Goal: Task Accomplishment & Management: Complete application form

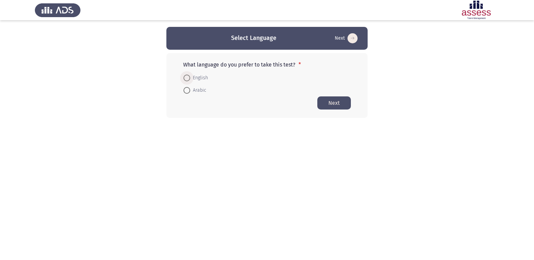
click at [190, 79] on span at bounding box center [187, 77] width 7 height 7
click at [190, 79] on input "English" at bounding box center [187, 77] width 7 height 7
radio input "true"
click at [331, 104] on button "Next" at bounding box center [334, 102] width 34 height 13
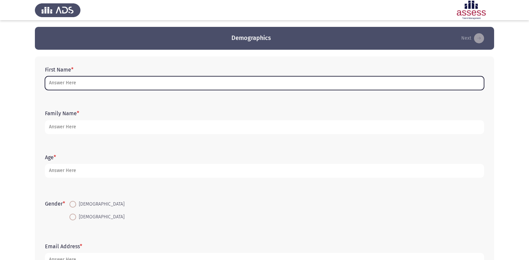
click at [85, 83] on input "First Name *" at bounding box center [264, 83] width 439 height 14
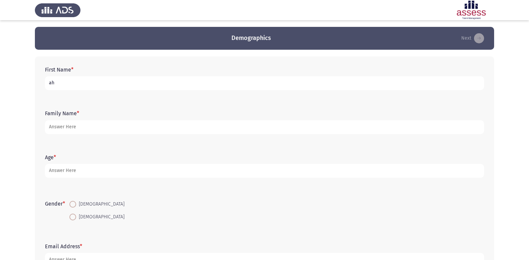
type input "a"
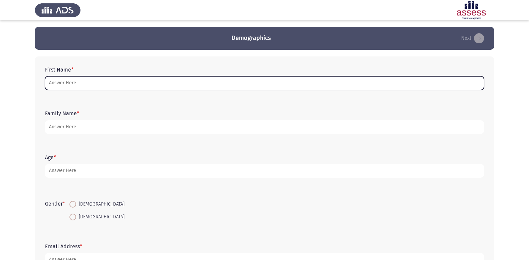
type input "ت"
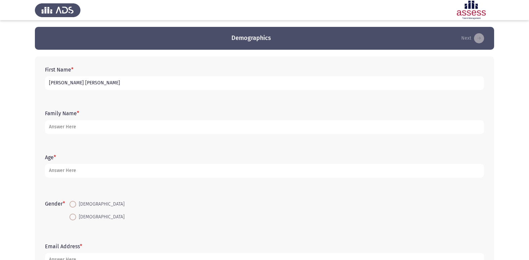
type input "[PERSON_NAME] [PERSON_NAME]"
click at [145, 135] on div "Family Name *" at bounding box center [265, 122] width 446 height 30
click at [146, 119] on form "Family Name *" at bounding box center [264, 121] width 439 height 23
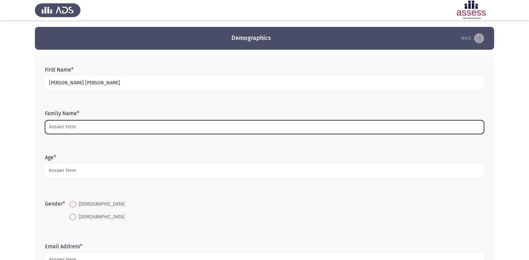
click at [148, 132] on input "Family Name *" at bounding box center [264, 127] width 439 height 14
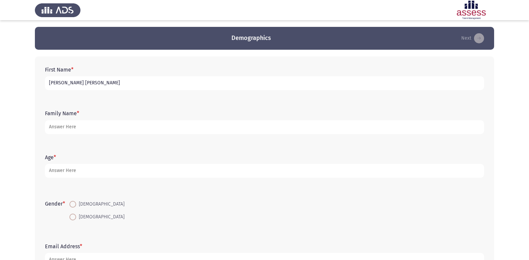
click at [73, 202] on span at bounding box center [72, 204] width 7 height 7
click at [73, 202] on input "[DEMOGRAPHIC_DATA]" at bounding box center [72, 204] width 7 height 7
radio input "true"
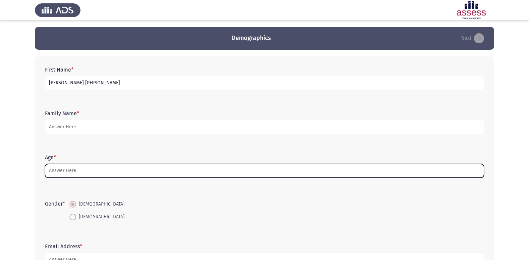
click at [71, 170] on input "Age *" at bounding box center [264, 171] width 439 height 14
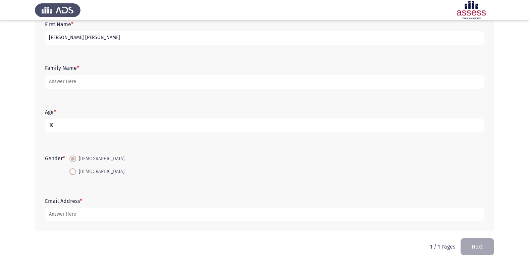
scroll to position [50, 0]
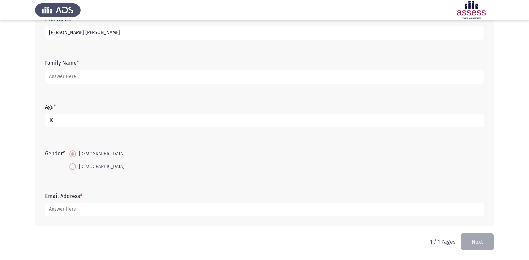
type input "18"
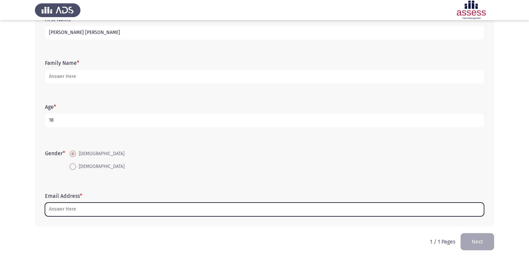
click at [94, 211] on input "Email Address *" at bounding box center [264, 209] width 439 height 14
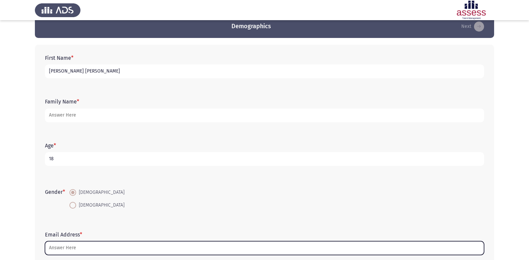
scroll to position [0, 0]
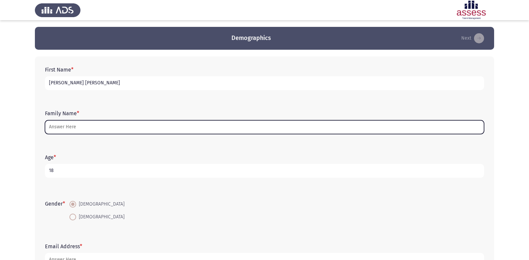
click at [149, 124] on input "Family Name *" at bounding box center [264, 127] width 439 height 14
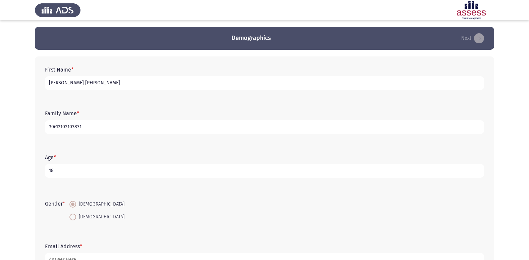
type input "30612102103831"
click at [69, 172] on input "18" at bounding box center [264, 171] width 439 height 14
click at [126, 127] on input "30612102103831" at bounding box center [264, 127] width 439 height 14
click at [109, 172] on input "18" at bounding box center [264, 171] width 439 height 14
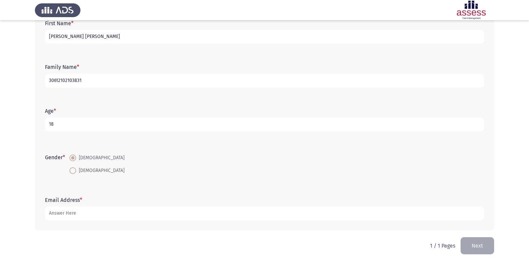
scroll to position [50, 0]
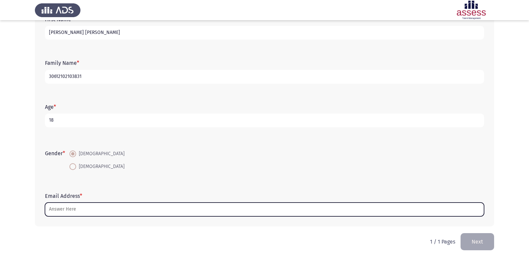
click at [78, 210] on input "Email Address *" at bounding box center [264, 209] width 439 height 14
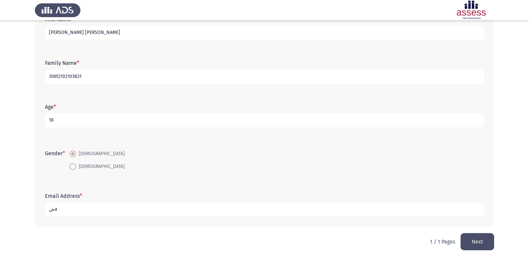
type input "ش"
type input "[EMAIL_ADDRESS][DOMAIN_NAME]"
click at [483, 245] on button "Next" at bounding box center [478, 241] width 34 height 17
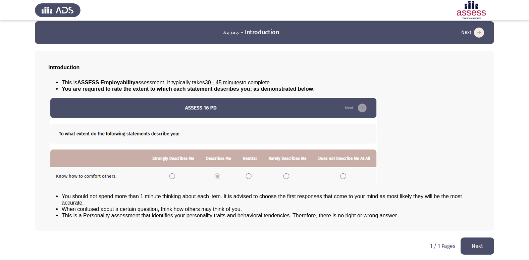
scroll to position [7, 0]
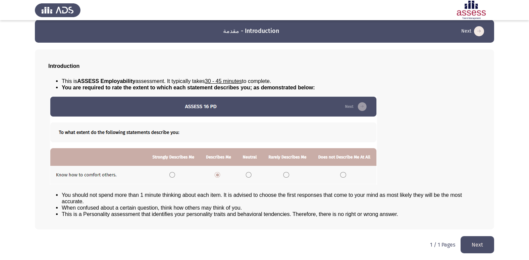
click at [487, 246] on button "Next" at bounding box center [478, 244] width 34 height 17
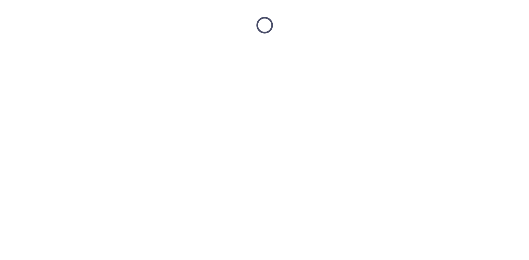
scroll to position [0, 0]
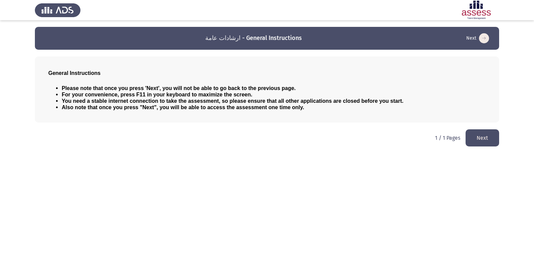
click at [490, 137] on button "Next" at bounding box center [483, 137] width 34 height 17
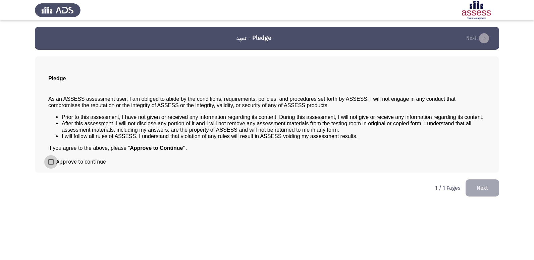
click at [53, 162] on span at bounding box center [50, 161] width 5 height 5
click at [51, 164] on input "Approve to continue" at bounding box center [51, 164] width 0 height 0
checkbox input "true"
click at [475, 183] on button "Next" at bounding box center [483, 187] width 34 height 17
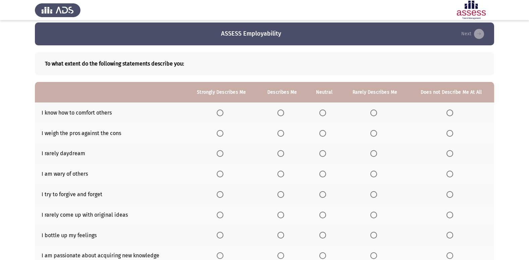
scroll to position [34, 0]
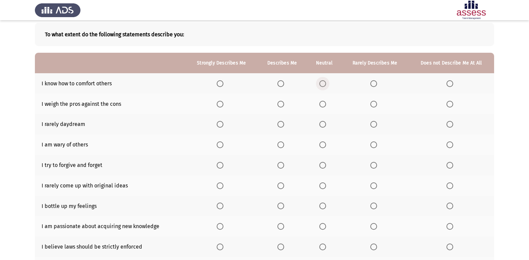
click at [322, 85] on span "Select an option" at bounding box center [322, 83] width 7 height 7
click at [322, 85] on input "Select an option" at bounding box center [322, 83] width 7 height 7
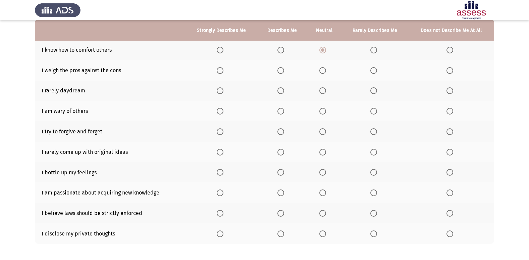
click at [323, 74] on th at bounding box center [324, 70] width 35 height 20
click at [323, 70] on span "Select an option" at bounding box center [323, 70] width 0 height 0
click at [323, 70] on input "Select an option" at bounding box center [322, 70] width 7 height 7
click at [324, 92] on span "Select an option" at bounding box center [322, 90] width 7 height 7
click at [324, 92] on input "Select an option" at bounding box center [322, 90] width 7 height 7
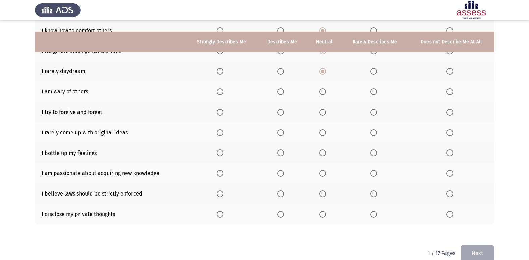
scroll to position [98, 0]
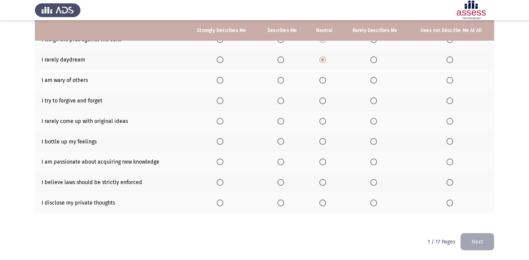
click at [325, 83] on span "Select an option" at bounding box center [322, 80] width 7 height 7
click at [325, 83] on input "Select an option" at bounding box center [322, 80] width 7 height 7
click at [320, 102] on span "Select an option" at bounding box center [322, 100] width 7 height 7
click at [320, 102] on input "Select an option" at bounding box center [322, 100] width 7 height 7
click at [281, 120] on span "Select an option" at bounding box center [280, 121] width 7 height 7
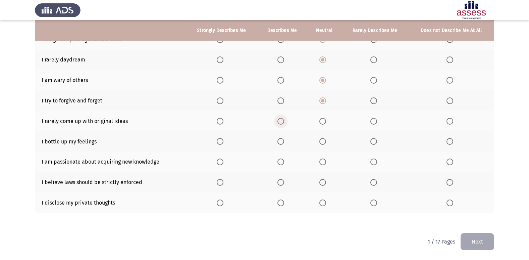
click at [281, 120] on input "Select an option" at bounding box center [280, 121] width 7 height 7
click at [325, 139] on span "Select an option" at bounding box center [322, 141] width 7 height 7
click at [325, 139] on input "Select an option" at bounding box center [322, 141] width 7 height 7
click at [322, 162] on span "Select an option" at bounding box center [322, 161] width 7 height 7
click at [322, 162] on input "Select an option" at bounding box center [322, 161] width 7 height 7
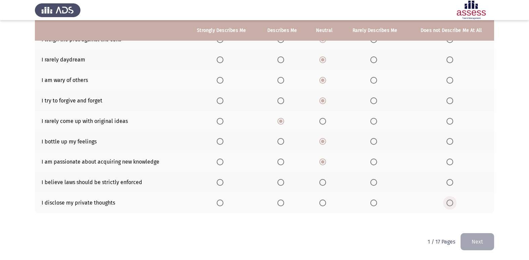
click at [451, 201] on span "Select an option" at bounding box center [450, 202] width 7 height 7
click at [451, 201] on input "Select an option" at bounding box center [450, 202] width 7 height 7
click at [322, 184] on span "Select an option" at bounding box center [322, 182] width 7 height 7
click at [322, 184] on input "Select an option" at bounding box center [322, 182] width 7 height 7
click at [471, 242] on button "Next" at bounding box center [478, 241] width 34 height 17
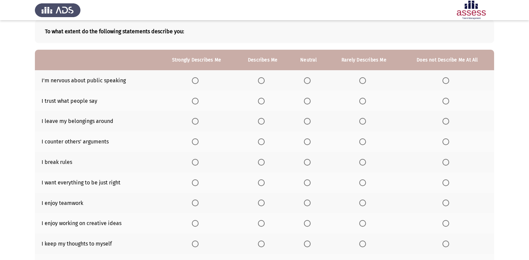
scroll to position [31, 0]
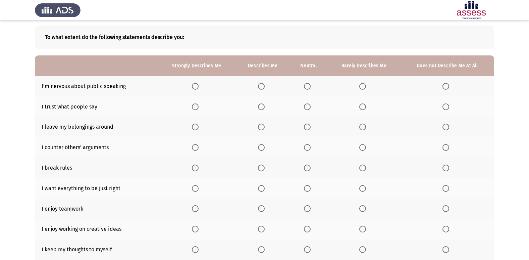
click at [304, 86] on th at bounding box center [309, 86] width 38 height 20
click at [307, 86] on span "Select an option" at bounding box center [307, 86] width 0 height 0
click at [307, 86] on input "Select an option" at bounding box center [307, 86] width 7 height 7
click at [308, 110] on th at bounding box center [309, 106] width 38 height 20
click at [308, 108] on span "Select an option" at bounding box center [307, 106] width 7 height 7
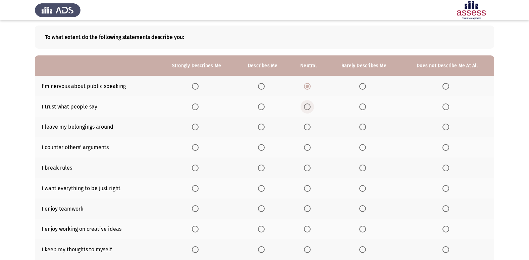
click at [308, 108] on input "Select an option" at bounding box center [307, 106] width 7 height 7
click at [304, 126] on span "Select an option" at bounding box center [307, 126] width 7 height 7
click at [304, 126] on input "Select an option" at bounding box center [307, 126] width 7 height 7
click at [308, 148] on span "Select an option" at bounding box center [307, 147] width 7 height 7
click at [308, 148] on input "Select an option" at bounding box center [307, 147] width 7 height 7
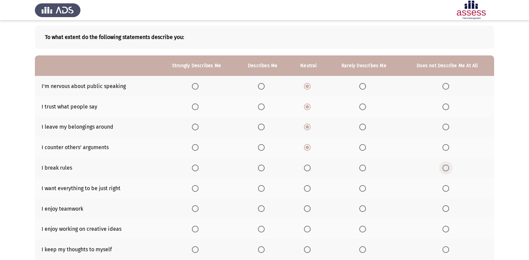
click at [444, 168] on span "Select an option" at bounding box center [445, 167] width 7 height 7
click at [444, 168] on input "Select an option" at bounding box center [445, 167] width 7 height 7
click at [447, 186] on span "Select an option" at bounding box center [445, 188] width 7 height 7
click at [447, 186] on input "Select an option" at bounding box center [445, 188] width 7 height 7
click at [310, 189] on span "Select an option" at bounding box center [307, 188] width 7 height 7
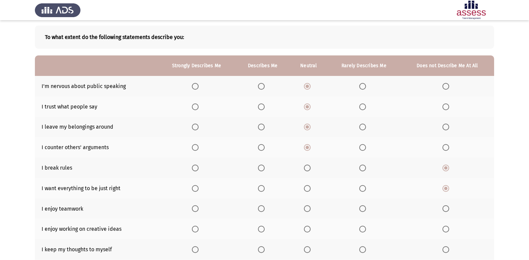
click at [310, 189] on input "Select an option" at bounding box center [307, 188] width 7 height 7
click at [310, 210] on span "Select an option" at bounding box center [307, 208] width 7 height 7
click at [310, 210] on input "Select an option" at bounding box center [307, 208] width 7 height 7
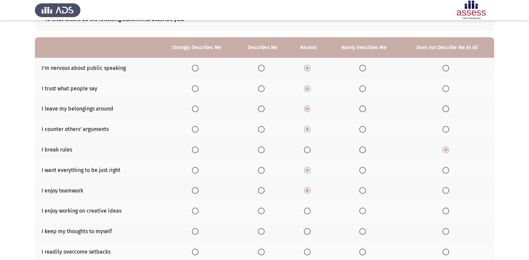
scroll to position [64, 0]
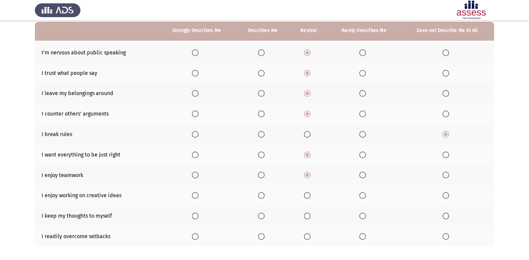
click at [193, 196] on span "Select an option" at bounding box center [195, 195] width 7 height 7
click at [193, 196] on input "Select an option" at bounding box center [195, 195] width 7 height 7
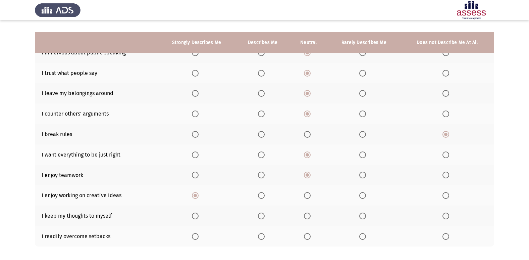
scroll to position [98, 0]
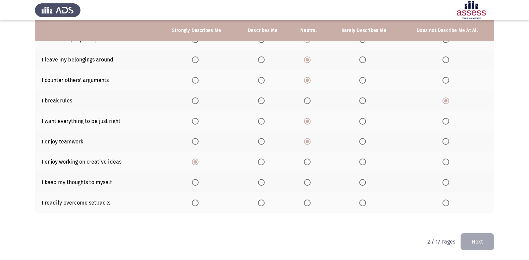
click at [308, 184] on span "Select an option" at bounding box center [307, 182] width 7 height 7
click at [308, 184] on input "Select an option" at bounding box center [307, 182] width 7 height 7
click at [313, 205] on label "Select an option" at bounding box center [308, 202] width 9 height 7
click at [311, 205] on input "Select an option" at bounding box center [307, 202] width 7 height 7
click at [486, 247] on button "Next" at bounding box center [478, 241] width 34 height 17
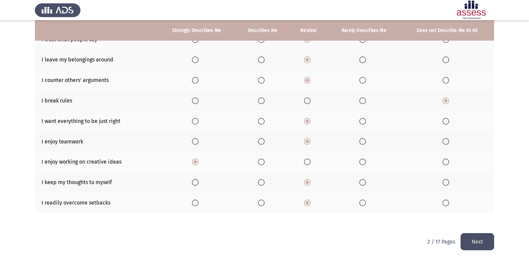
scroll to position [0, 0]
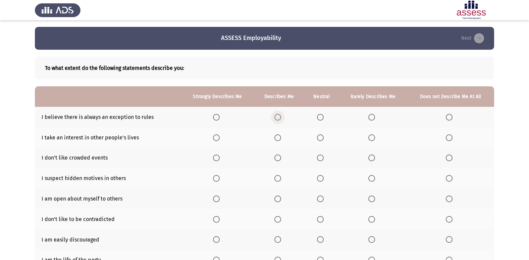
click at [276, 117] on span "Select an option" at bounding box center [277, 117] width 7 height 7
click at [276, 117] on input "Select an option" at bounding box center [277, 117] width 7 height 7
click at [371, 139] on span "Select an option" at bounding box center [371, 137] width 7 height 7
click at [371, 139] on input "Select an option" at bounding box center [371, 137] width 7 height 7
click at [450, 133] on th at bounding box center [450, 137] width 87 height 20
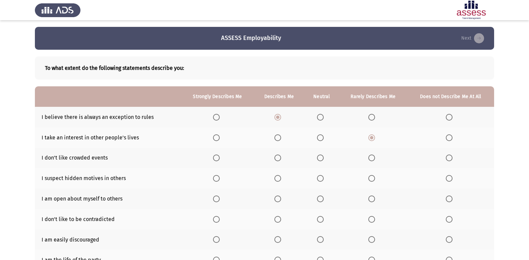
click at [450, 138] on span "Select an option" at bounding box center [449, 137] width 7 height 7
click at [450, 138] on input "Select an option" at bounding box center [449, 137] width 7 height 7
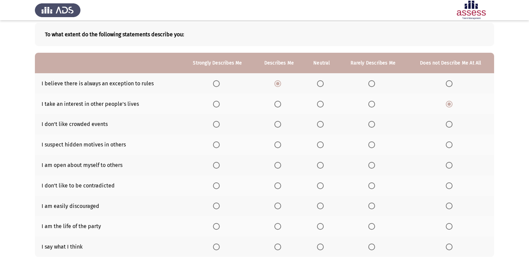
click at [317, 125] on th at bounding box center [321, 124] width 35 height 20
click at [320, 124] on span "Select an option" at bounding box center [320, 124] width 7 height 7
click at [320, 124] on input "Select an option" at bounding box center [320, 124] width 7 height 7
click at [321, 145] on span "Select an option" at bounding box center [320, 144] width 7 height 7
click at [321, 145] on input "Select an option" at bounding box center [320, 144] width 7 height 7
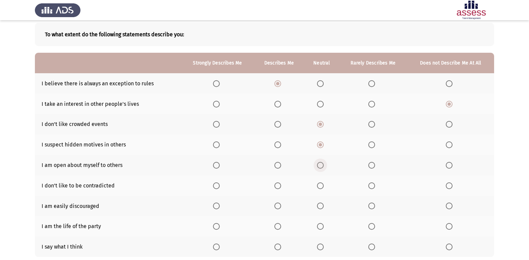
click at [320, 163] on span "Select an option" at bounding box center [320, 165] width 7 height 7
click at [320, 163] on input "Select an option" at bounding box center [320, 165] width 7 height 7
click at [322, 187] on span "Select an option" at bounding box center [320, 185] width 7 height 7
click at [322, 187] on input "Select an option" at bounding box center [320, 185] width 7 height 7
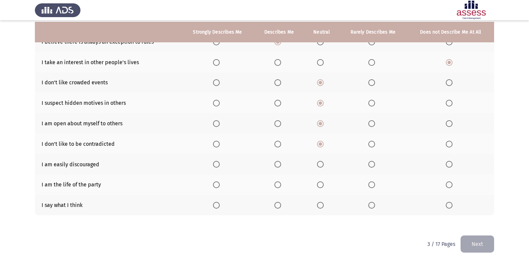
scroll to position [77, 0]
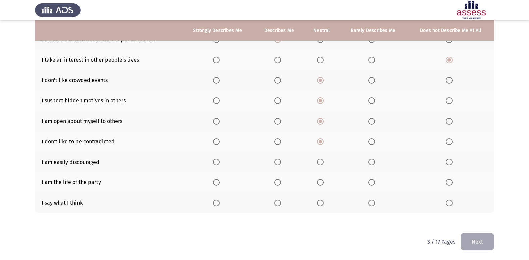
click at [318, 162] on span "Select an option" at bounding box center [320, 161] width 7 height 7
click at [318, 162] on input "Select an option" at bounding box center [320, 161] width 7 height 7
click at [324, 183] on span "Select an option" at bounding box center [320, 182] width 7 height 7
click at [324, 183] on input "Select an option" at bounding box center [320, 182] width 7 height 7
click at [276, 203] on span "Select an option" at bounding box center [277, 202] width 7 height 7
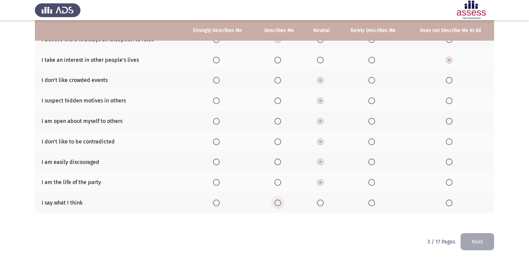
click at [276, 203] on input "Select an option" at bounding box center [277, 202] width 7 height 7
click at [471, 244] on button "Next" at bounding box center [478, 241] width 34 height 17
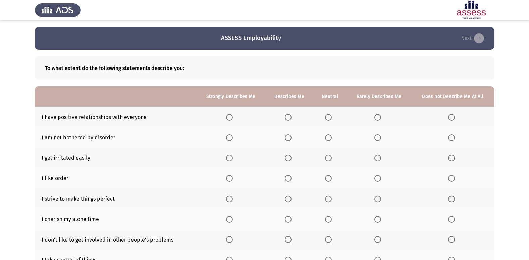
click at [290, 119] on span "Select an option" at bounding box center [288, 117] width 7 height 7
click at [290, 119] on input "Select an option" at bounding box center [288, 117] width 7 height 7
click at [332, 137] on label "Select an option" at bounding box center [329, 137] width 9 height 7
click at [332, 137] on input "Select an option" at bounding box center [328, 137] width 7 height 7
click at [333, 159] on label "Select an option" at bounding box center [329, 157] width 9 height 7
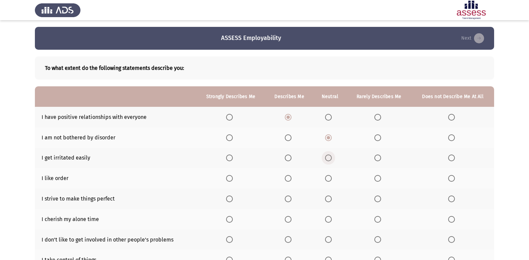
click at [332, 159] on input "Select an option" at bounding box center [328, 157] width 7 height 7
click at [448, 175] on span "Select an option" at bounding box center [451, 178] width 7 height 7
click at [448, 175] on input "Select an option" at bounding box center [451, 178] width 7 height 7
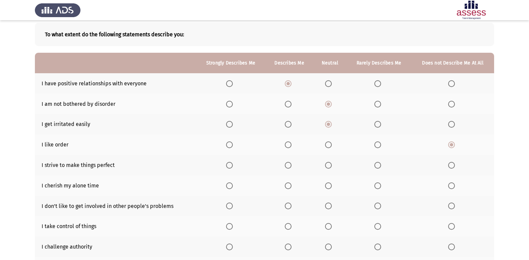
scroll to position [67, 0]
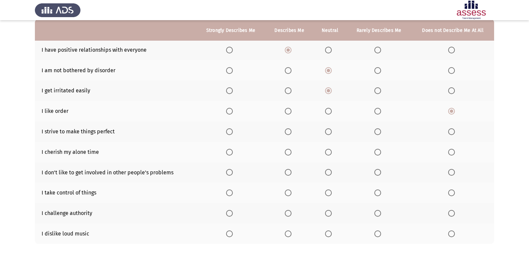
click at [328, 113] on span "Select an option" at bounding box center [328, 111] width 7 height 7
click at [328, 113] on input "Select an option" at bounding box center [328, 111] width 7 height 7
click at [452, 111] on span "Select an option" at bounding box center [452, 111] width 0 height 0
click at [451, 111] on input "Select an option" at bounding box center [451, 111] width 7 height 7
click at [330, 132] on span "Select an option" at bounding box center [328, 131] width 7 height 7
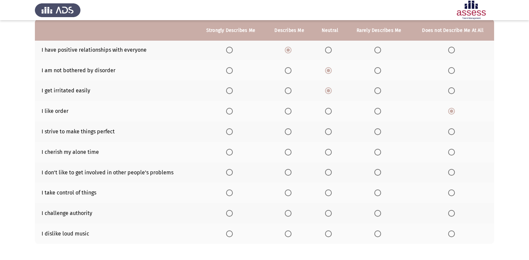
click at [330, 132] on input "Select an option" at bounding box center [328, 131] width 7 height 7
click at [291, 133] on span "Select an option" at bounding box center [288, 131] width 7 height 7
click at [291, 133] on input "Select an option" at bounding box center [288, 131] width 7 height 7
click at [329, 154] on span "Select an option" at bounding box center [328, 152] width 7 height 7
click at [329, 154] on input "Select an option" at bounding box center [328, 152] width 7 height 7
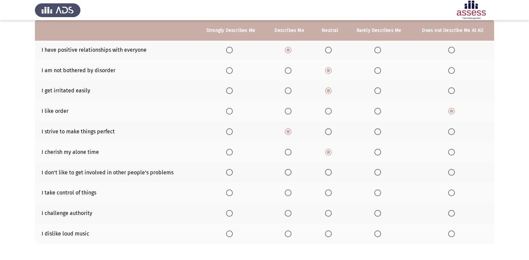
click at [332, 170] on label "Select an option" at bounding box center [329, 172] width 9 height 7
click at [332, 170] on input "Select an option" at bounding box center [328, 172] width 7 height 7
click at [288, 194] on span "Select an option" at bounding box center [288, 192] width 7 height 7
click at [288, 194] on input "Select an option" at bounding box center [288, 192] width 7 height 7
click at [328, 210] on span "Select an option" at bounding box center [328, 213] width 7 height 7
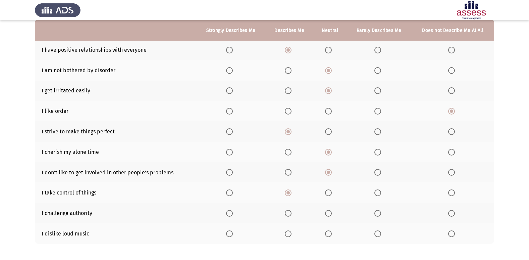
click at [328, 210] on input "Select an option" at bounding box center [328, 213] width 7 height 7
click at [449, 234] on span "Select an option" at bounding box center [451, 233] width 7 height 7
click at [449, 234] on input "Select an option" at bounding box center [451, 233] width 7 height 7
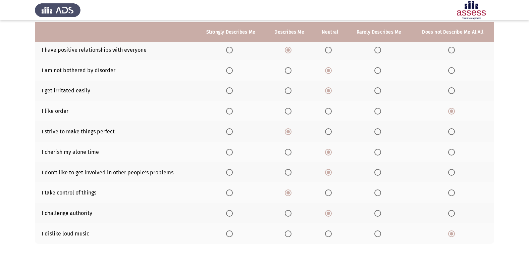
scroll to position [98, 0]
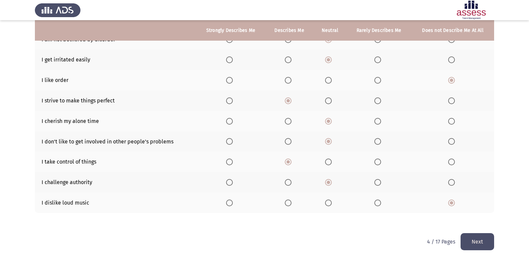
click at [471, 238] on button "Next" at bounding box center [478, 241] width 34 height 17
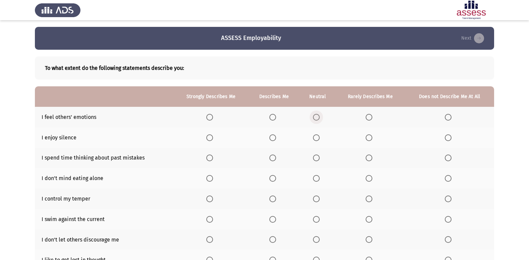
click at [317, 116] on span "Select an option" at bounding box center [316, 117] width 7 height 7
click at [317, 116] on input "Select an option" at bounding box center [316, 117] width 7 height 7
click at [320, 137] on span "Select an option" at bounding box center [316, 137] width 7 height 7
click at [320, 137] on input "Select an option" at bounding box center [316, 137] width 7 height 7
click at [448, 158] on span "Select an option" at bounding box center [448, 157] width 7 height 7
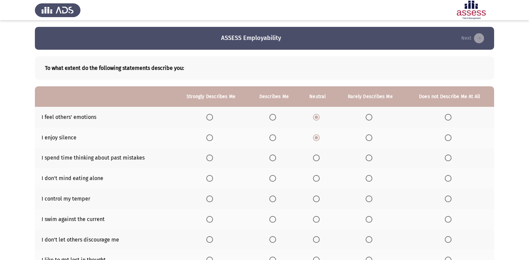
click at [448, 158] on input "Select an option" at bounding box center [448, 157] width 7 height 7
click at [316, 178] on span "Select an option" at bounding box center [316, 178] width 0 height 0
click at [317, 178] on input "Select an option" at bounding box center [316, 178] width 7 height 7
click at [316, 195] on span "Select an option" at bounding box center [316, 198] width 7 height 7
click at [316, 195] on input "Select an option" at bounding box center [316, 198] width 7 height 7
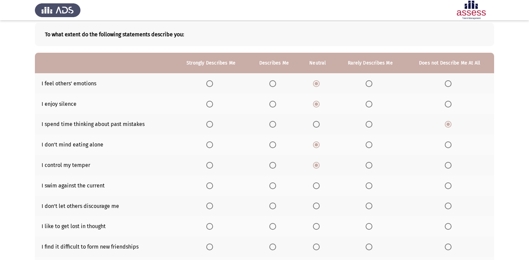
scroll to position [67, 0]
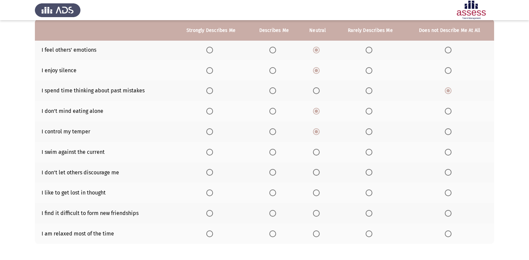
click at [315, 150] on span "Select an option" at bounding box center [316, 152] width 7 height 7
click at [315, 150] on input "Select an option" at bounding box center [316, 152] width 7 height 7
click at [314, 172] on span "Select an option" at bounding box center [316, 172] width 7 height 7
click at [314, 172] on input "Select an option" at bounding box center [316, 172] width 7 height 7
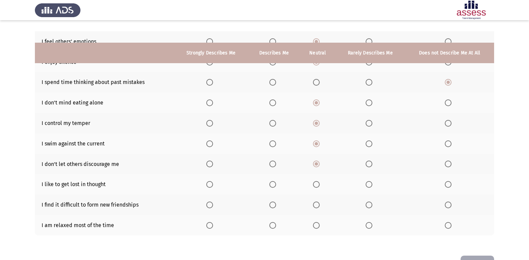
scroll to position [64, 0]
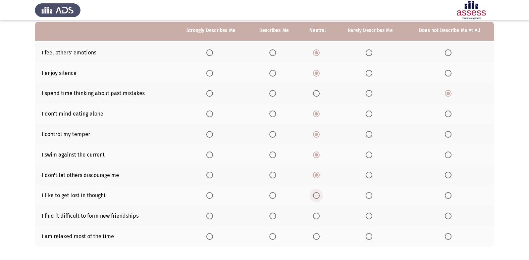
click at [315, 198] on span "Select an option" at bounding box center [316, 195] width 7 height 7
click at [315, 198] on input "Select an option" at bounding box center [316, 195] width 7 height 7
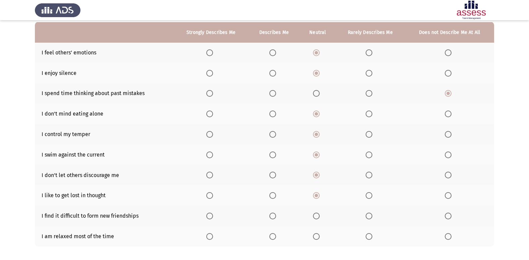
scroll to position [98, 0]
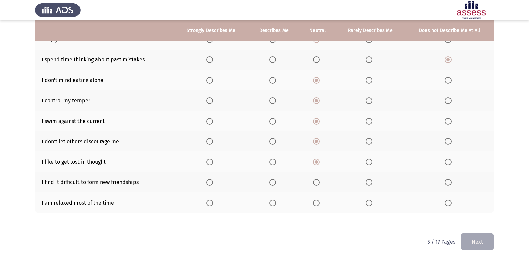
click at [271, 181] on span "Select an option" at bounding box center [272, 182] width 7 height 7
click at [271, 181] on input "Select an option" at bounding box center [272, 182] width 7 height 7
click at [448, 201] on span "Select an option" at bounding box center [448, 202] width 7 height 7
click at [448, 201] on input "Select an option" at bounding box center [448, 202] width 7 height 7
click at [318, 202] on span "Select an option" at bounding box center [316, 202] width 7 height 7
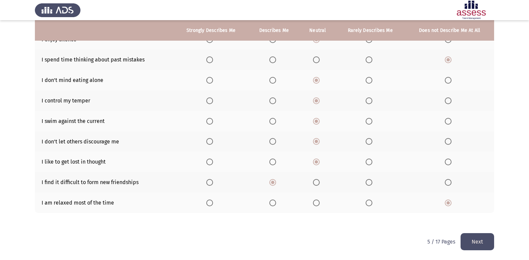
click at [318, 202] on input "Select an option" at bounding box center [316, 202] width 7 height 7
click at [481, 246] on button "Next" at bounding box center [478, 241] width 34 height 17
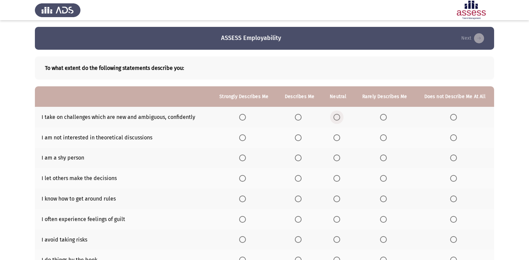
click at [340, 117] on span "Select an option" at bounding box center [336, 117] width 7 height 7
click at [340, 117] on input "Select an option" at bounding box center [336, 117] width 7 height 7
click at [335, 137] on span "Select an option" at bounding box center [336, 137] width 7 height 7
click at [335, 137] on input "Select an option" at bounding box center [336, 137] width 7 height 7
click at [456, 158] on span "Select an option" at bounding box center [453, 157] width 7 height 7
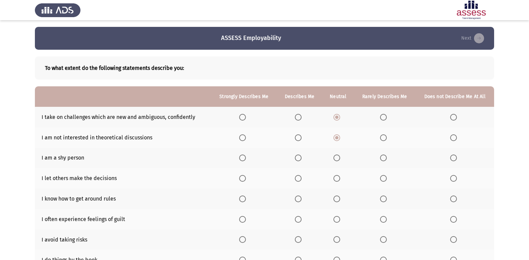
click at [456, 158] on input "Select an option" at bounding box center [453, 157] width 7 height 7
click at [339, 180] on span "Select an option" at bounding box center [336, 178] width 7 height 7
click at [339, 180] on input "Select an option" at bounding box center [336, 178] width 7 height 7
click at [337, 196] on span "Select an option" at bounding box center [336, 198] width 7 height 7
click at [337, 196] on input "Select an option" at bounding box center [336, 198] width 7 height 7
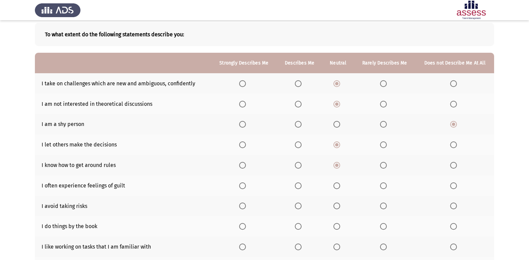
scroll to position [67, 0]
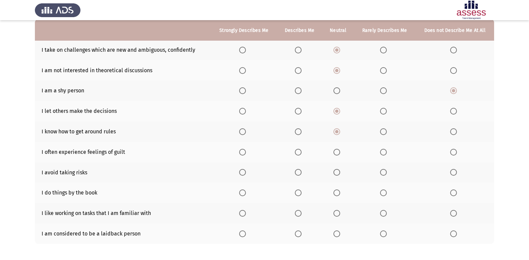
click at [337, 150] on span "Select an option" at bounding box center [336, 152] width 7 height 7
click at [337, 150] on input "Select an option" at bounding box center [336, 152] width 7 height 7
click at [335, 172] on span "Select an option" at bounding box center [336, 172] width 7 height 7
click at [335, 172] on input "Select an option" at bounding box center [336, 172] width 7 height 7
click at [338, 196] on span "Select an option" at bounding box center [336, 192] width 7 height 7
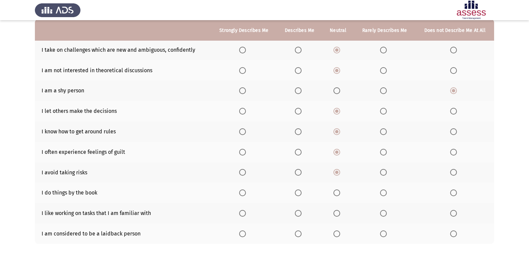
click at [338, 196] on input "Select an option" at bounding box center [336, 192] width 7 height 7
click at [457, 215] on label "Select an option" at bounding box center [454, 213] width 9 height 7
click at [457, 215] on input "Select an option" at bounding box center [453, 213] width 7 height 7
click at [454, 235] on span "Select an option" at bounding box center [453, 233] width 7 height 7
click at [454, 235] on input "Select an option" at bounding box center [453, 233] width 7 height 7
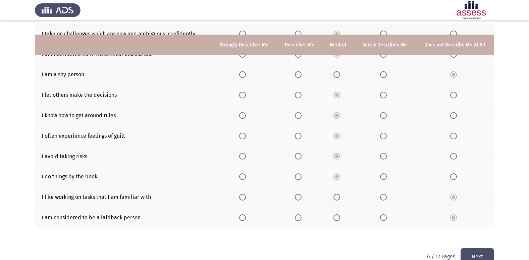
scroll to position [98, 0]
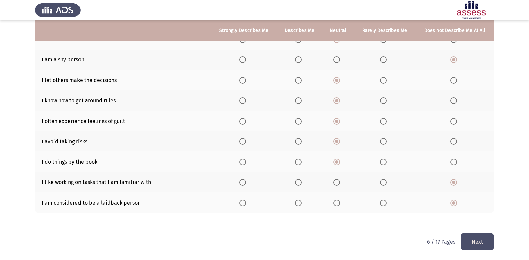
click at [475, 240] on button "Next" at bounding box center [478, 241] width 34 height 17
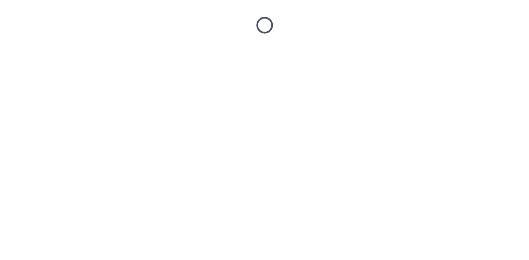
scroll to position [0, 0]
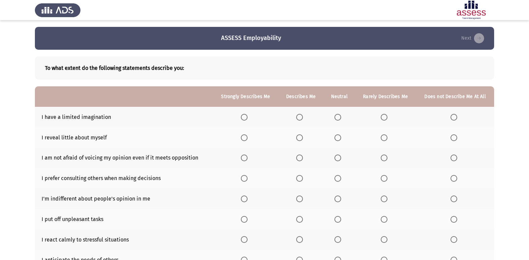
click at [339, 118] on span "Select an option" at bounding box center [337, 117] width 7 height 7
click at [339, 118] on input "Select an option" at bounding box center [337, 117] width 7 height 7
click at [341, 135] on span "Select an option" at bounding box center [337, 137] width 7 height 7
click at [341, 135] on input "Select an option" at bounding box center [337, 137] width 7 height 7
click at [338, 161] on span "Select an option" at bounding box center [337, 157] width 7 height 7
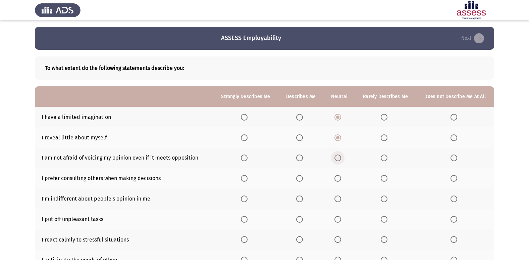
click at [338, 161] on input "Select an option" at bounding box center [337, 157] width 7 height 7
click at [339, 175] on span "Select an option" at bounding box center [337, 178] width 7 height 7
click at [339, 175] on input "Select an option" at bounding box center [337, 178] width 7 height 7
click at [339, 197] on span "Select an option" at bounding box center [337, 198] width 7 height 7
click at [339, 197] on input "Select an option" at bounding box center [337, 198] width 7 height 7
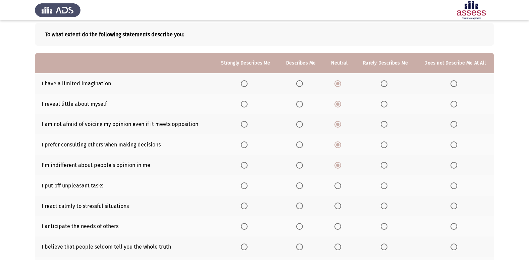
scroll to position [67, 0]
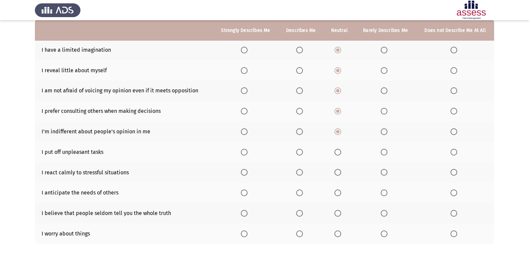
click at [337, 154] on span "Select an option" at bounding box center [337, 152] width 7 height 7
click at [337, 154] on input "Select an option" at bounding box center [337, 152] width 7 height 7
click at [338, 172] on span "Select an option" at bounding box center [338, 172] width 0 height 0
click at [338, 172] on input "Select an option" at bounding box center [337, 172] width 7 height 7
click at [336, 187] on th at bounding box center [339, 192] width 32 height 20
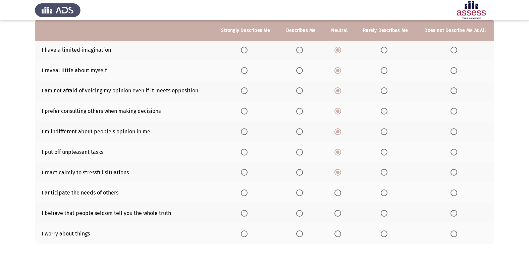
click at [336, 193] on span "Select an option" at bounding box center [337, 192] width 7 height 7
click at [336, 193] on input "Select an option" at bounding box center [337, 192] width 7 height 7
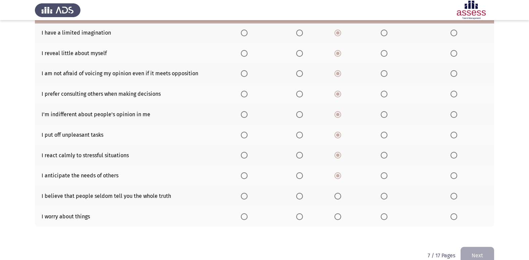
scroll to position [98, 0]
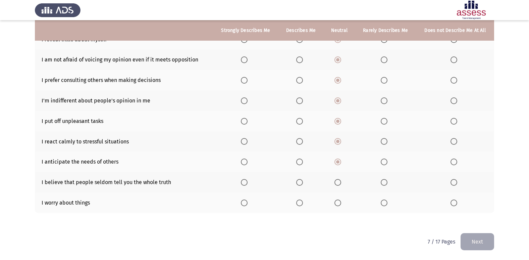
click at [340, 180] on span "Select an option" at bounding box center [337, 182] width 7 height 7
click at [340, 180] on input "Select an option" at bounding box center [337, 182] width 7 height 7
click at [334, 196] on th at bounding box center [339, 202] width 32 height 20
click at [338, 202] on span "Select an option" at bounding box center [337, 202] width 7 height 7
click at [338, 202] on input "Select an option" at bounding box center [337, 202] width 7 height 7
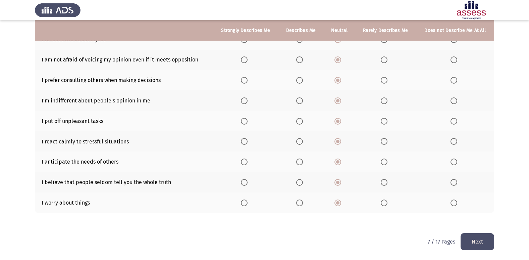
click at [475, 237] on button "Next" at bounding box center [478, 241] width 34 height 17
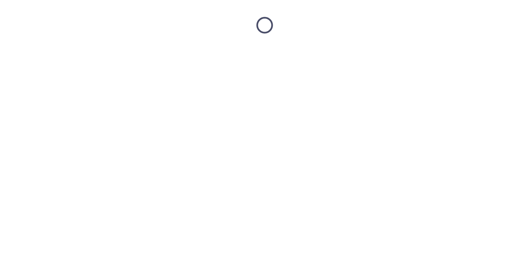
scroll to position [0, 0]
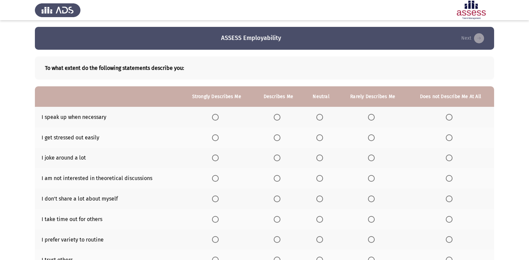
click at [320, 115] on span "Select an option" at bounding box center [319, 117] width 7 height 7
click at [320, 115] on input "Select an option" at bounding box center [319, 117] width 7 height 7
click at [320, 135] on span "Select an option" at bounding box center [319, 137] width 7 height 7
click at [320, 135] on input "Select an option" at bounding box center [319, 137] width 7 height 7
click at [323, 157] on span "Select an option" at bounding box center [319, 157] width 7 height 7
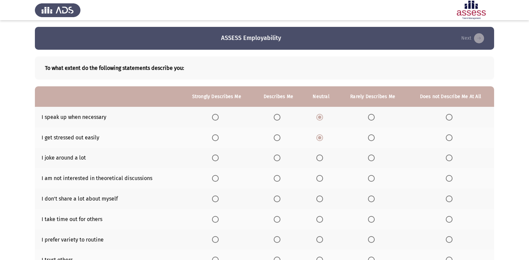
click at [323, 157] on input "Select an option" at bounding box center [319, 157] width 7 height 7
click at [321, 174] on mat-radio-button "Select an option" at bounding box center [320, 177] width 9 height 7
click at [320, 179] on span "Select an option" at bounding box center [319, 178] width 7 height 7
click at [320, 179] on input "Select an option" at bounding box center [319, 178] width 7 height 7
click at [321, 201] on span "Select an option" at bounding box center [319, 198] width 7 height 7
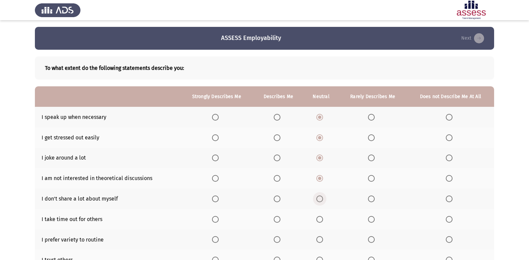
click at [321, 201] on input "Select an option" at bounding box center [319, 198] width 7 height 7
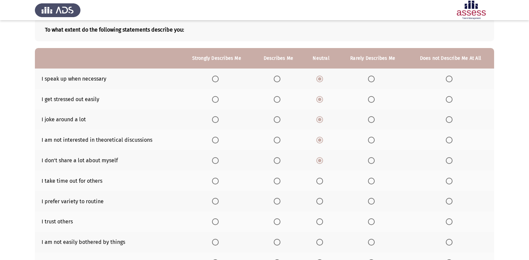
scroll to position [67, 0]
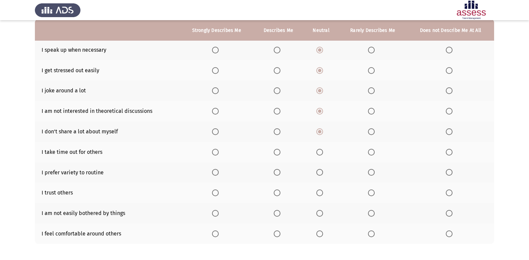
click at [321, 154] on span "Select an option" at bounding box center [319, 152] width 7 height 7
click at [321, 154] on input "Select an option" at bounding box center [319, 152] width 7 height 7
click at [318, 171] on span "Select an option" at bounding box center [319, 172] width 7 height 7
click at [318, 171] on input "Select an option" at bounding box center [319, 172] width 7 height 7
click at [319, 194] on span "Select an option" at bounding box center [319, 192] width 7 height 7
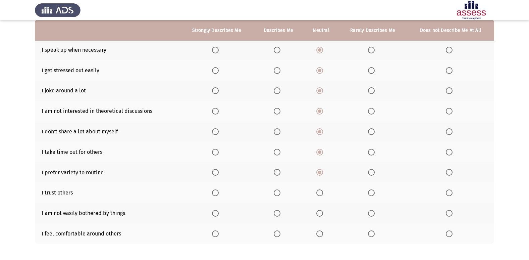
click at [319, 194] on input "Select an option" at bounding box center [319, 192] width 7 height 7
click at [317, 212] on span "Select an option" at bounding box center [319, 213] width 7 height 7
click at [317, 212] on input "Select an option" at bounding box center [319, 213] width 7 height 7
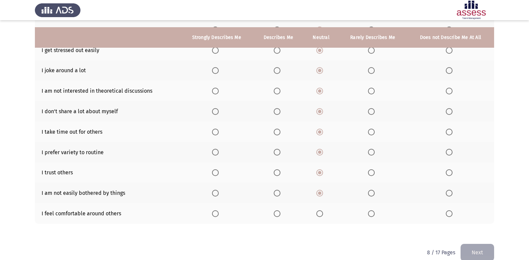
scroll to position [98, 0]
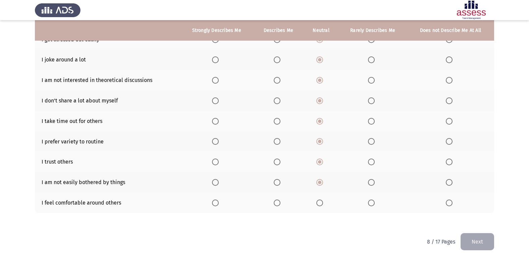
click at [322, 203] on span "Select an option" at bounding box center [319, 202] width 7 height 7
click at [322, 203] on input "Select an option" at bounding box center [319, 202] width 7 height 7
click at [478, 244] on button "Next" at bounding box center [478, 241] width 34 height 17
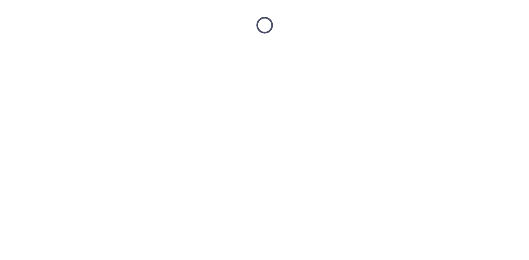
scroll to position [0, 0]
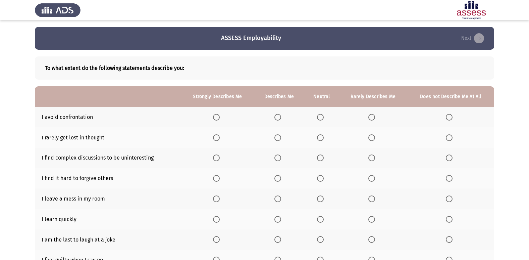
click at [318, 117] on span "Select an option" at bounding box center [320, 117] width 7 height 7
click at [318, 117] on input "Select an option" at bounding box center [320, 117] width 7 height 7
click at [322, 136] on span "Select an option" at bounding box center [320, 137] width 7 height 7
click at [322, 136] on input "Select an option" at bounding box center [320, 137] width 7 height 7
click at [323, 155] on span "Select an option" at bounding box center [320, 157] width 7 height 7
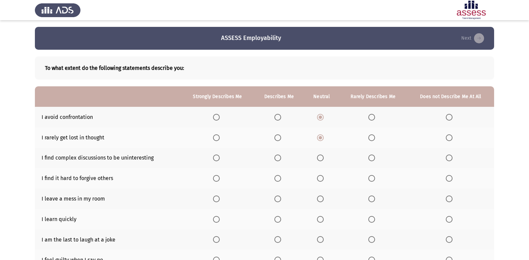
click at [323, 155] on input "Select an option" at bounding box center [320, 157] width 7 height 7
click at [320, 178] on span "Select an option" at bounding box center [320, 178] width 7 height 7
click at [320, 178] on input "Select an option" at bounding box center [320, 178] width 7 height 7
click at [322, 201] on span "Select an option" at bounding box center [320, 198] width 7 height 7
click at [322, 201] on input "Select an option" at bounding box center [320, 198] width 7 height 7
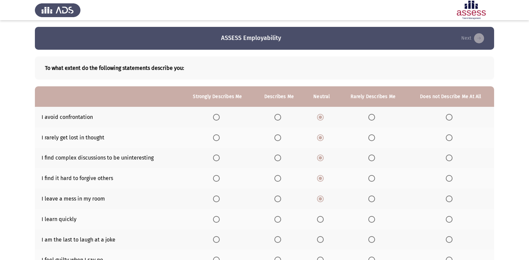
click at [320, 222] on span "Select an option" at bounding box center [320, 219] width 7 height 7
click at [320, 222] on input "Select an option" at bounding box center [320, 219] width 7 height 7
click at [321, 241] on span "Select an option" at bounding box center [320, 239] width 7 height 7
click at [321, 241] on input "Select an option" at bounding box center [320, 239] width 7 height 7
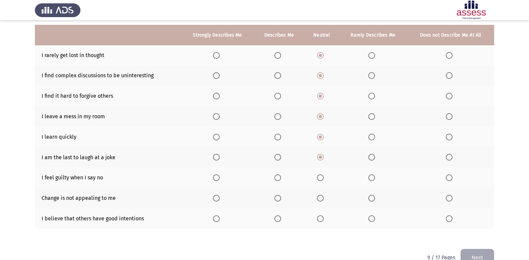
scroll to position [98, 0]
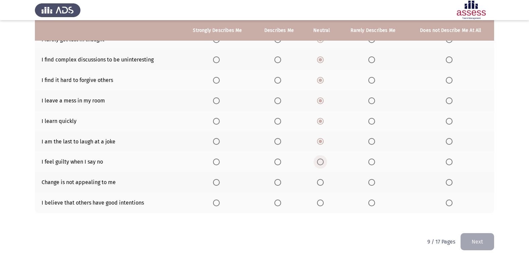
click at [323, 163] on span "Select an option" at bounding box center [320, 161] width 7 height 7
click at [323, 163] on input "Select an option" at bounding box center [320, 161] width 7 height 7
click at [324, 182] on span "Select an option" at bounding box center [320, 182] width 7 height 7
click at [324, 182] on input "Select an option" at bounding box center [320, 182] width 7 height 7
click at [322, 203] on span "Select an option" at bounding box center [320, 202] width 7 height 7
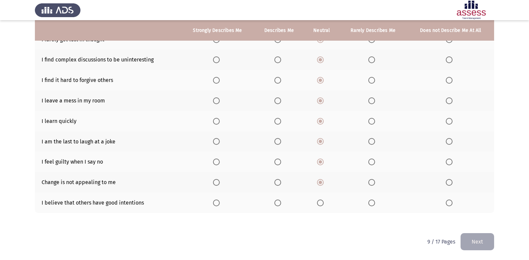
click at [322, 203] on input "Select an option" at bounding box center [320, 202] width 7 height 7
click at [479, 243] on button "Next" at bounding box center [478, 241] width 34 height 17
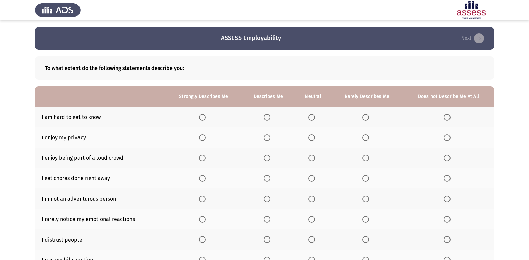
click at [311, 116] on span "Select an option" at bounding box center [311, 117] width 7 height 7
click at [311, 116] on input "Select an option" at bounding box center [311, 117] width 7 height 7
click at [312, 141] on th at bounding box center [313, 137] width 37 height 20
click at [313, 137] on span "Select an option" at bounding box center [311, 137] width 7 height 7
click at [313, 137] on input "Select an option" at bounding box center [311, 137] width 7 height 7
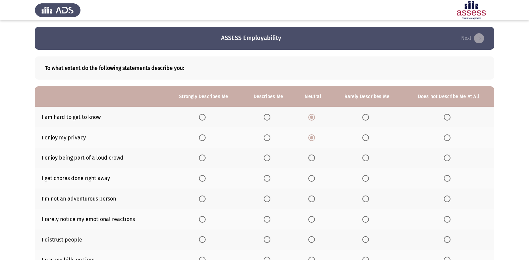
click at [313, 158] on span "Select an option" at bounding box center [311, 157] width 7 height 7
click at [313, 158] on input "Select an option" at bounding box center [311, 157] width 7 height 7
click at [311, 179] on span "Select an option" at bounding box center [311, 178] width 7 height 7
click at [311, 179] on input "Select an option" at bounding box center [311, 178] width 7 height 7
click at [312, 200] on span "Select an option" at bounding box center [311, 198] width 7 height 7
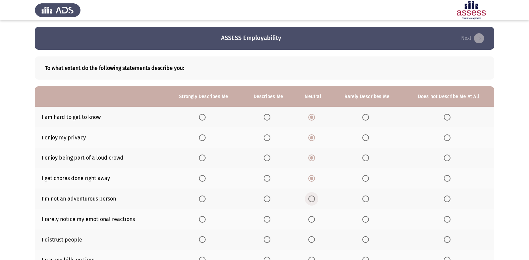
click at [312, 200] on input "Select an option" at bounding box center [311, 198] width 7 height 7
click at [313, 217] on span "Select an option" at bounding box center [311, 219] width 7 height 7
click at [313, 217] on input "Select an option" at bounding box center [311, 219] width 7 height 7
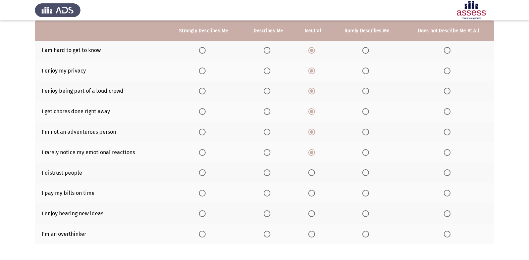
scroll to position [67, 0]
click at [312, 170] on span "Select an option" at bounding box center [311, 172] width 7 height 7
click at [312, 170] on input "Select an option" at bounding box center [311, 172] width 7 height 7
click at [312, 190] on span "Select an option" at bounding box center [311, 192] width 7 height 7
click at [312, 190] on input "Select an option" at bounding box center [311, 192] width 7 height 7
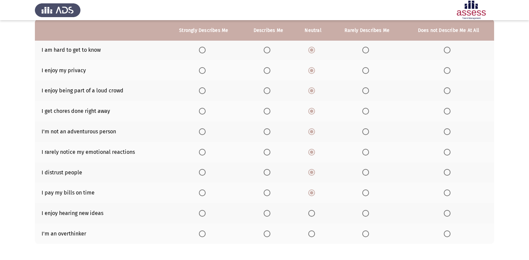
click at [311, 216] on span "Select an option" at bounding box center [311, 213] width 7 height 7
click at [311, 216] on input "Select an option" at bounding box center [311, 213] width 7 height 7
click at [311, 233] on span "Select an option" at bounding box center [311, 233] width 7 height 7
click at [311, 233] on input "Select an option" at bounding box center [311, 233] width 7 height 7
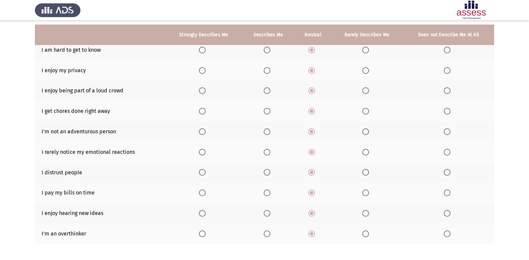
scroll to position [98, 0]
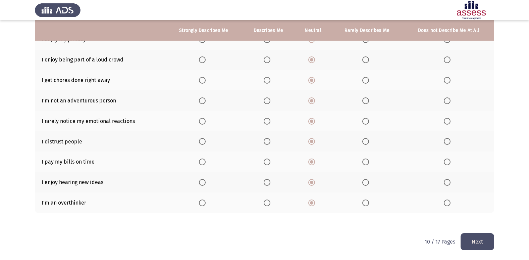
click at [468, 243] on button "Next" at bounding box center [478, 241] width 34 height 17
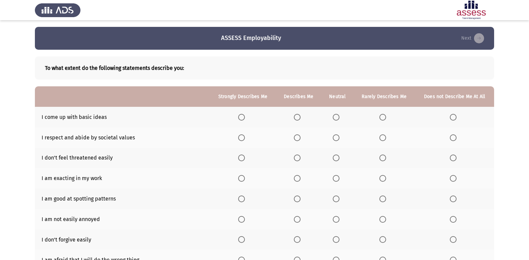
click at [334, 117] on span "Select an option" at bounding box center [336, 117] width 7 height 7
click at [334, 117] on input "Select an option" at bounding box center [336, 117] width 7 height 7
click at [334, 134] on span "Select an option" at bounding box center [336, 137] width 7 height 7
click at [334, 134] on input "Select an option" at bounding box center [336, 137] width 7 height 7
click at [335, 160] on span "Select an option" at bounding box center [336, 157] width 7 height 7
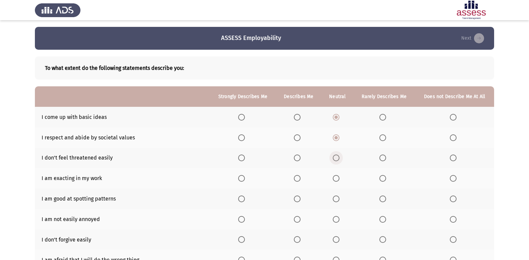
click at [335, 160] on input "Select an option" at bounding box center [336, 157] width 7 height 7
click at [335, 179] on span "Select an option" at bounding box center [336, 178] width 7 height 7
click at [335, 179] on input "Select an option" at bounding box center [336, 178] width 7 height 7
click at [336, 200] on span "Select an option" at bounding box center [336, 198] width 7 height 7
click at [336, 200] on input "Select an option" at bounding box center [336, 198] width 7 height 7
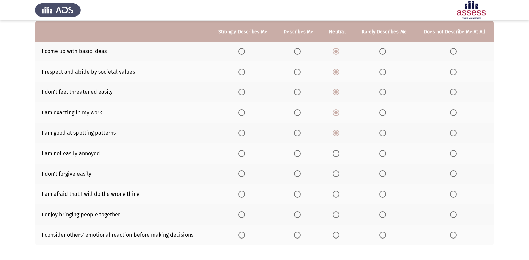
scroll to position [67, 0]
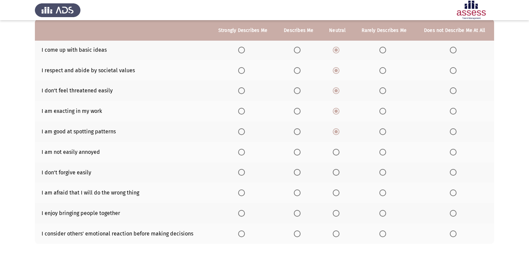
click at [336, 152] on span "Select an option" at bounding box center [336, 152] width 0 height 0
click at [336, 152] on input "Select an option" at bounding box center [336, 152] width 7 height 7
click at [336, 175] on span "Select an option" at bounding box center [336, 172] width 7 height 7
click at [336, 175] on input "Select an option" at bounding box center [336, 172] width 7 height 7
click at [336, 194] on span "Select an option" at bounding box center [336, 192] width 7 height 7
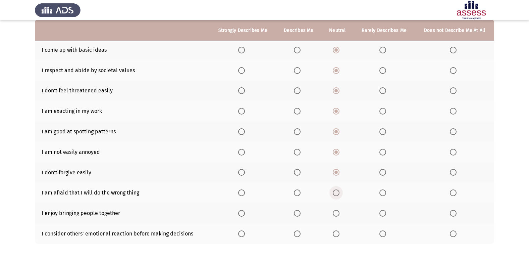
click at [336, 194] on input "Select an option" at bounding box center [336, 192] width 7 height 7
click at [334, 214] on span "Select an option" at bounding box center [336, 213] width 7 height 7
click at [334, 214] on input "Select an option" at bounding box center [336, 213] width 7 height 7
click at [336, 233] on span "Select an option" at bounding box center [336, 233] width 0 height 0
click at [336, 233] on input "Select an option" at bounding box center [336, 233] width 7 height 7
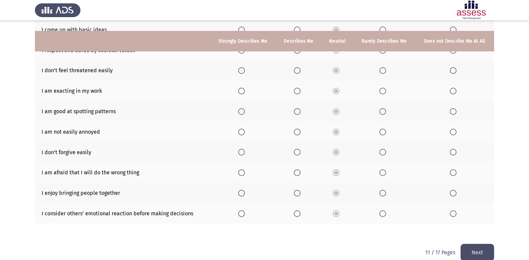
scroll to position [98, 0]
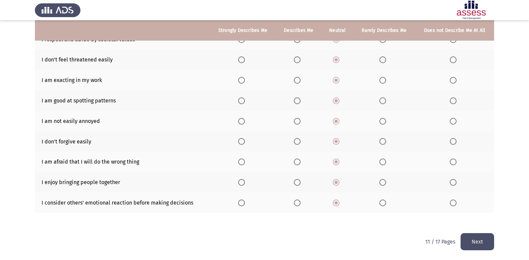
click at [474, 242] on button "Next" at bounding box center [478, 241] width 34 height 17
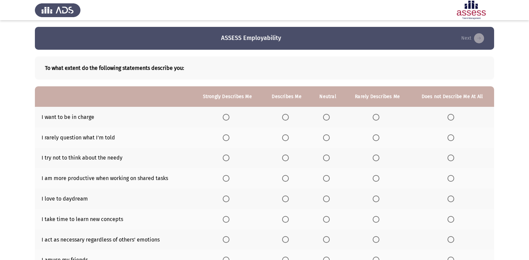
click at [326, 116] on span "Select an option" at bounding box center [326, 117] width 7 height 7
click at [326, 116] on input "Select an option" at bounding box center [326, 117] width 7 height 7
click at [325, 140] on span "Select an option" at bounding box center [326, 137] width 7 height 7
click at [325, 140] on input "Select an option" at bounding box center [326, 137] width 7 height 7
click at [327, 158] on span "Select an option" at bounding box center [326, 157] width 7 height 7
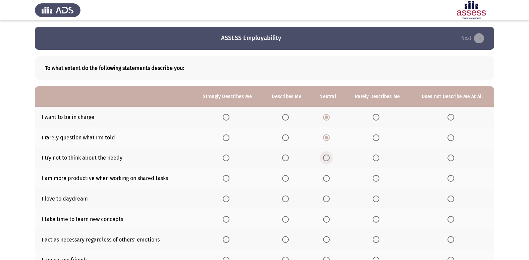
click at [327, 158] on input "Select an option" at bounding box center [326, 157] width 7 height 7
click at [327, 177] on span "Select an option" at bounding box center [326, 178] width 7 height 7
click at [327, 177] on input "Select an option" at bounding box center [326, 178] width 7 height 7
click at [330, 201] on span "Select an option" at bounding box center [326, 198] width 7 height 7
click at [330, 201] on input "Select an option" at bounding box center [326, 198] width 7 height 7
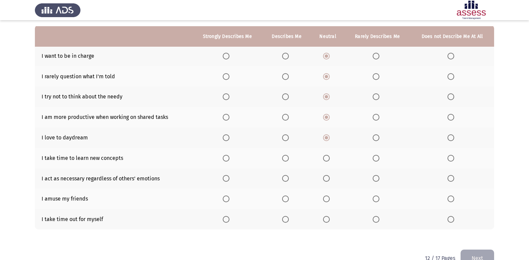
scroll to position [67, 0]
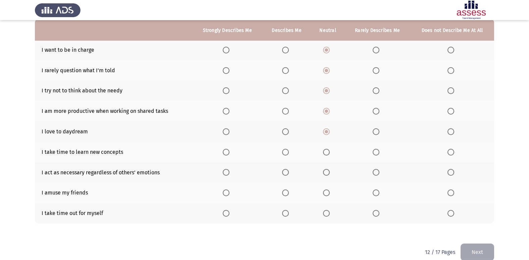
click at [330, 152] on span "Select an option" at bounding box center [326, 152] width 7 height 7
click at [330, 152] on input "Select an option" at bounding box center [326, 152] width 7 height 7
click at [328, 171] on span "Select an option" at bounding box center [326, 172] width 7 height 7
click at [328, 171] on input "Select an option" at bounding box center [326, 172] width 7 height 7
click at [329, 193] on span "Select an option" at bounding box center [326, 192] width 7 height 7
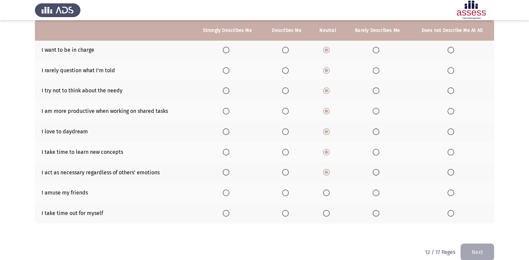
click at [329, 193] on input "Select an option" at bounding box center [326, 192] width 7 height 7
click at [326, 211] on span "Select an option" at bounding box center [326, 213] width 7 height 7
click at [326, 211] on input "Select an option" at bounding box center [326, 213] width 7 height 7
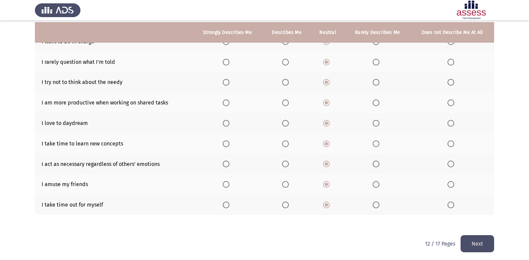
scroll to position [77, 0]
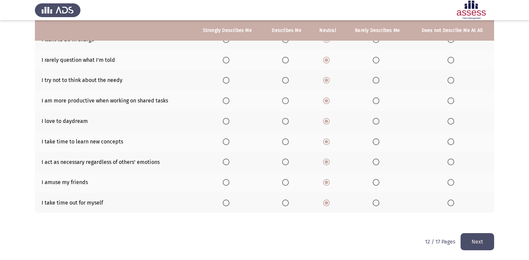
click at [471, 244] on button "Next" at bounding box center [478, 241] width 34 height 17
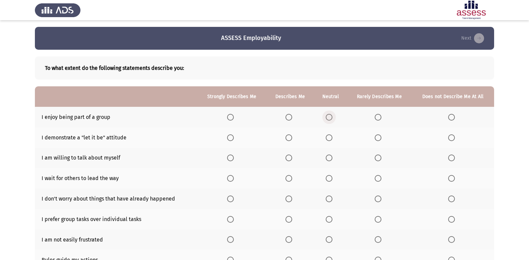
click at [327, 118] on span "Select an option" at bounding box center [329, 117] width 7 height 7
click at [327, 118] on input "Select an option" at bounding box center [329, 117] width 7 height 7
click at [332, 137] on span "Select an option" at bounding box center [329, 137] width 7 height 7
click at [332, 137] on input "Select an option" at bounding box center [329, 137] width 7 height 7
click at [326, 156] on th at bounding box center [330, 158] width 33 height 20
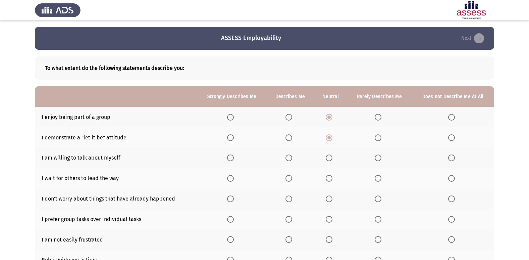
click at [329, 153] on th at bounding box center [330, 158] width 33 height 20
click at [329, 158] on span "Select an option" at bounding box center [329, 158] width 0 height 0
click at [330, 158] on input "Select an option" at bounding box center [329, 157] width 7 height 7
click at [328, 176] on span "Select an option" at bounding box center [329, 178] width 7 height 7
click at [328, 176] on input "Select an option" at bounding box center [329, 178] width 7 height 7
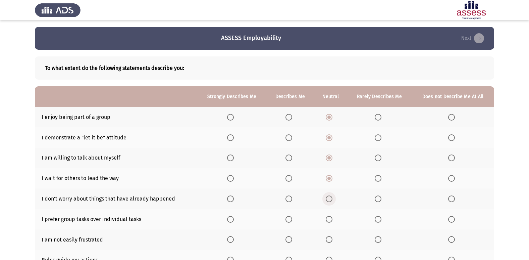
click at [332, 201] on span "Select an option" at bounding box center [329, 198] width 7 height 7
click at [332, 201] on input "Select an option" at bounding box center [329, 198] width 7 height 7
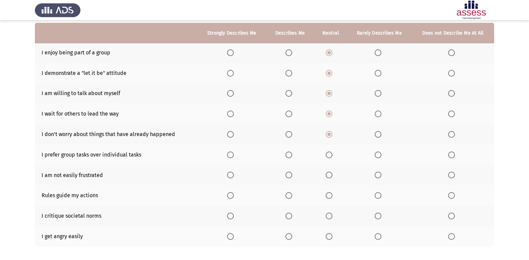
scroll to position [67, 0]
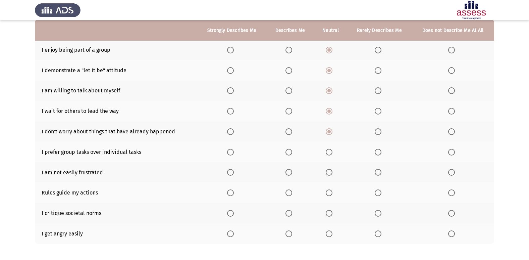
click at [329, 153] on span "Select an option" at bounding box center [329, 152] width 7 height 7
click at [329, 153] on input "Select an option" at bounding box center [329, 152] width 7 height 7
click at [329, 174] on span "Select an option" at bounding box center [329, 172] width 7 height 7
click at [329, 174] on input "Select an option" at bounding box center [329, 172] width 7 height 7
click at [329, 192] on span "Select an option" at bounding box center [329, 192] width 7 height 7
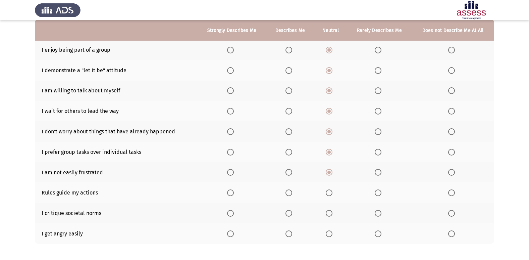
click at [329, 192] on input "Select an option" at bounding box center [329, 192] width 7 height 7
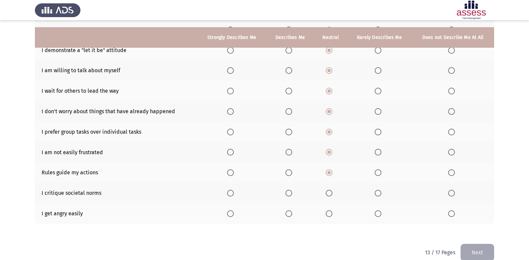
scroll to position [98, 0]
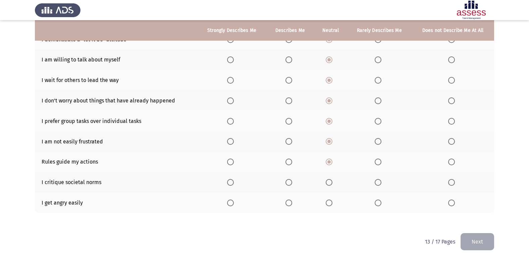
click at [327, 184] on span "Select an option" at bounding box center [329, 182] width 7 height 7
click at [327, 184] on input "Select an option" at bounding box center [329, 182] width 7 height 7
click at [327, 197] on th at bounding box center [330, 202] width 33 height 20
click at [328, 204] on span "Select an option" at bounding box center [329, 202] width 7 height 7
click at [328, 204] on input "Select an option" at bounding box center [329, 202] width 7 height 7
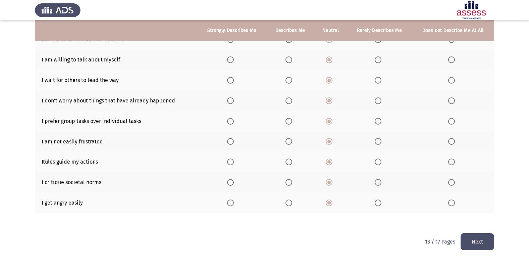
click at [481, 238] on button "Next" at bounding box center [478, 241] width 34 height 17
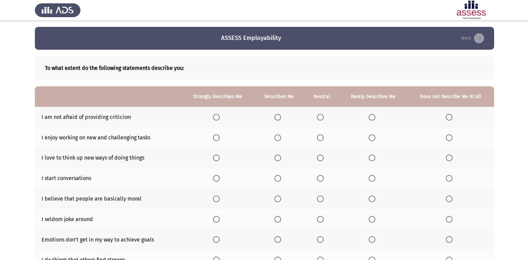
click at [320, 118] on span "Select an option" at bounding box center [320, 117] width 7 height 7
click at [320, 118] on input "Select an option" at bounding box center [320, 117] width 7 height 7
click at [320, 139] on span "Select an option" at bounding box center [320, 137] width 7 height 7
click at [320, 139] on input "Select an option" at bounding box center [320, 137] width 7 height 7
click at [321, 161] on span "Select an option" at bounding box center [320, 157] width 7 height 7
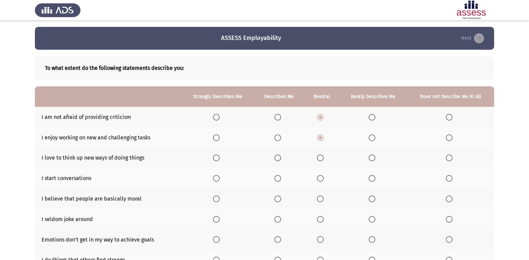
click at [321, 161] on input "Select an option" at bounding box center [320, 157] width 7 height 7
click at [323, 178] on span "Select an option" at bounding box center [320, 178] width 7 height 7
click at [323, 178] on input "Select an option" at bounding box center [320, 178] width 7 height 7
click at [318, 198] on span "Select an option" at bounding box center [320, 198] width 7 height 7
click at [318, 198] on input "Select an option" at bounding box center [320, 198] width 7 height 7
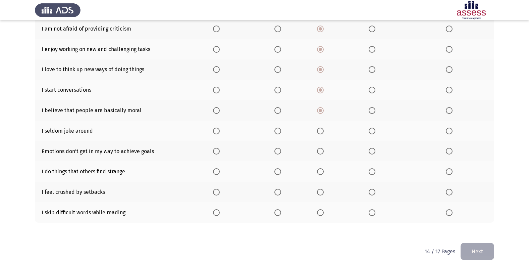
scroll to position [98, 0]
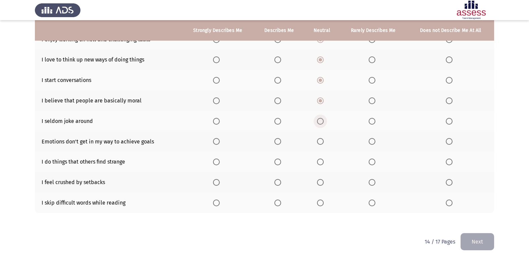
click at [320, 122] on span "Select an option" at bounding box center [320, 121] width 7 height 7
click at [320, 122] on input "Select an option" at bounding box center [320, 121] width 7 height 7
click at [319, 140] on span "Select an option" at bounding box center [320, 141] width 7 height 7
click at [319, 140] on input "Select an option" at bounding box center [320, 141] width 7 height 7
click at [324, 163] on span "Select an option" at bounding box center [320, 161] width 7 height 7
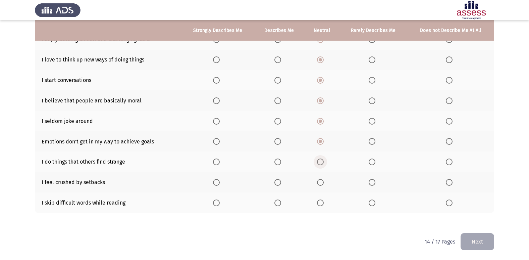
click at [324, 163] on input "Select an option" at bounding box center [320, 161] width 7 height 7
click at [319, 181] on span "Select an option" at bounding box center [320, 182] width 7 height 7
click at [319, 181] on input "Select an option" at bounding box center [320, 182] width 7 height 7
click at [320, 206] on span "Select an option" at bounding box center [320, 202] width 7 height 7
click at [320, 206] on input "Select an option" at bounding box center [320, 202] width 7 height 7
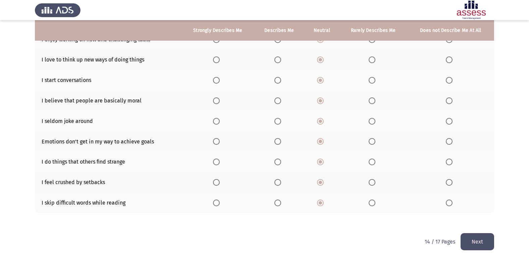
click at [474, 242] on button "Next" at bounding box center [478, 241] width 34 height 17
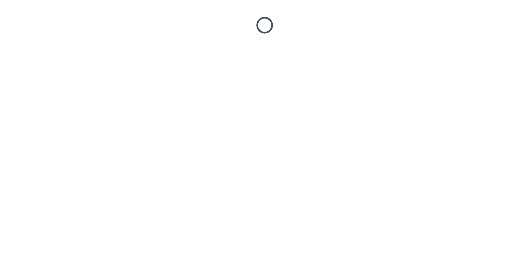
scroll to position [0, 0]
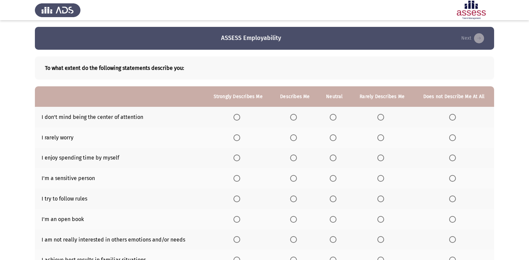
click at [335, 116] on span "Select an option" at bounding box center [333, 117] width 7 height 7
click at [335, 116] on input "Select an option" at bounding box center [333, 117] width 7 height 7
click at [336, 141] on span "Select an option" at bounding box center [333, 137] width 7 height 7
click at [336, 141] on input "Select an option" at bounding box center [333, 137] width 7 height 7
click at [333, 158] on span "Select an option" at bounding box center [333, 158] width 0 height 0
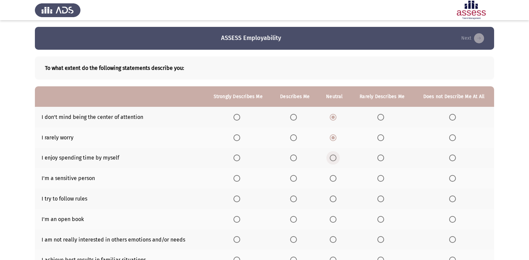
click at [333, 157] on input "Select an option" at bounding box center [333, 157] width 7 height 7
click at [335, 179] on span "Select an option" at bounding box center [333, 178] width 7 height 7
click at [335, 179] on input "Select an option" at bounding box center [333, 178] width 7 height 7
click at [334, 200] on span "Select an option" at bounding box center [333, 198] width 7 height 7
click at [334, 200] on input "Select an option" at bounding box center [333, 198] width 7 height 7
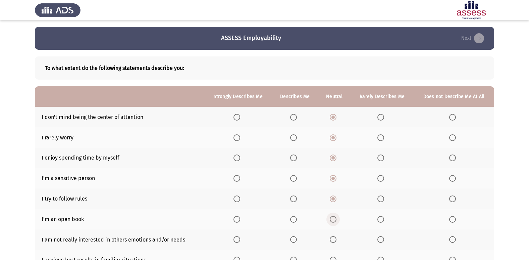
click at [334, 220] on span "Select an option" at bounding box center [333, 219] width 7 height 7
click at [334, 220] on input "Select an option" at bounding box center [333, 219] width 7 height 7
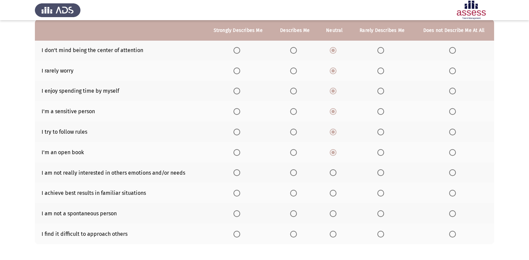
scroll to position [67, 0]
click at [334, 172] on span "Select an option" at bounding box center [333, 172] width 7 height 7
click at [334, 172] on input "Select an option" at bounding box center [333, 172] width 7 height 7
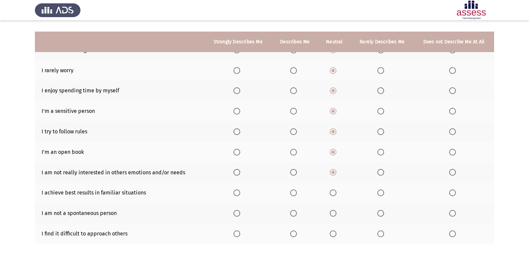
scroll to position [98, 0]
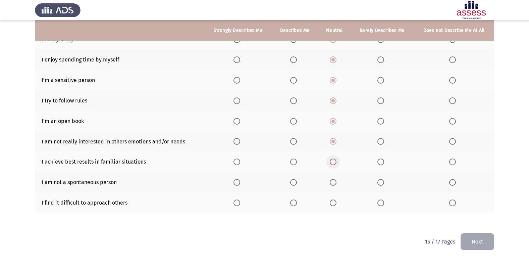
click at [334, 159] on span "Select an option" at bounding box center [333, 161] width 7 height 7
click at [334, 159] on input "Select an option" at bounding box center [333, 161] width 7 height 7
click at [334, 184] on span "Select an option" at bounding box center [333, 182] width 7 height 7
click at [334, 184] on input "Select an option" at bounding box center [333, 182] width 7 height 7
click at [334, 204] on span "Select an option" at bounding box center [333, 202] width 7 height 7
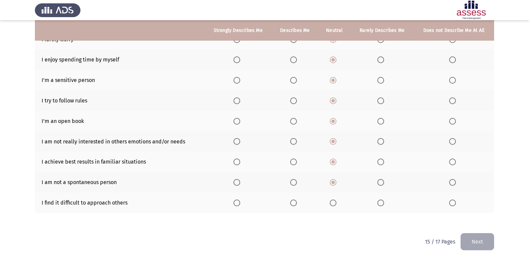
click at [334, 204] on input "Select an option" at bounding box center [333, 202] width 7 height 7
click at [484, 239] on button "Next" at bounding box center [478, 241] width 34 height 17
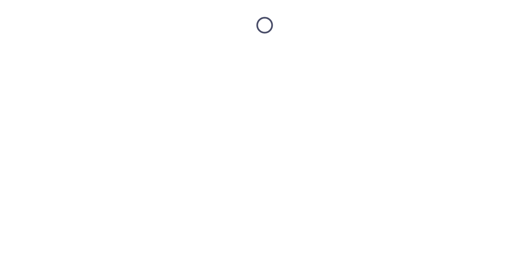
scroll to position [0, 0]
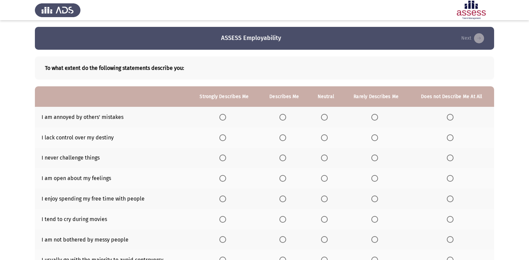
click at [324, 117] on span "Select an option" at bounding box center [324, 117] width 7 height 7
click at [324, 117] on input "Select an option" at bounding box center [324, 117] width 7 height 7
click at [324, 136] on span "Select an option" at bounding box center [324, 137] width 7 height 7
click at [324, 136] on input "Select an option" at bounding box center [324, 137] width 7 height 7
click at [324, 154] on mat-radio-button "Select an option" at bounding box center [325, 157] width 9 height 7
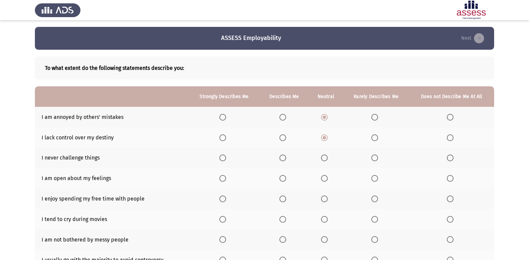
click at [326, 180] on span "Select an option" at bounding box center [324, 178] width 7 height 7
click at [326, 180] on input "Select an option" at bounding box center [324, 178] width 7 height 7
click at [324, 161] on span "Select an option" at bounding box center [324, 157] width 7 height 7
click at [324, 161] on input "Select an option" at bounding box center [324, 157] width 7 height 7
click at [327, 199] on span "Select an option" at bounding box center [324, 198] width 7 height 7
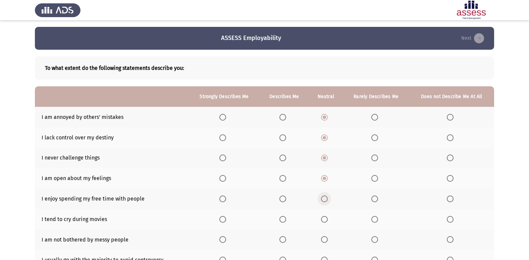
click at [327, 199] on input "Select an option" at bounding box center [324, 198] width 7 height 7
click at [327, 220] on span "Select an option" at bounding box center [324, 219] width 7 height 7
click at [327, 220] on input "Select an option" at bounding box center [324, 219] width 7 height 7
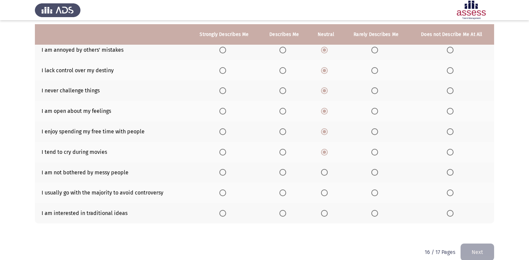
scroll to position [77, 0]
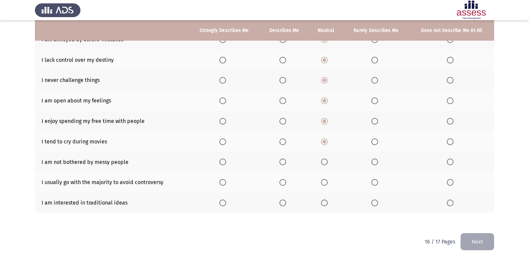
click at [328, 163] on span "Select an option" at bounding box center [324, 161] width 7 height 7
click at [328, 163] on input "Select an option" at bounding box center [324, 161] width 7 height 7
click at [326, 185] on span "Select an option" at bounding box center [324, 182] width 7 height 7
click at [326, 185] on input "Select an option" at bounding box center [324, 182] width 7 height 7
click at [326, 205] on span "Select an option" at bounding box center [324, 202] width 7 height 7
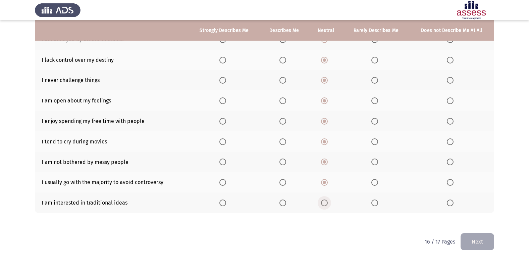
click at [326, 205] on input "Select an option" at bounding box center [324, 202] width 7 height 7
click at [482, 239] on button "Next" at bounding box center [478, 241] width 34 height 17
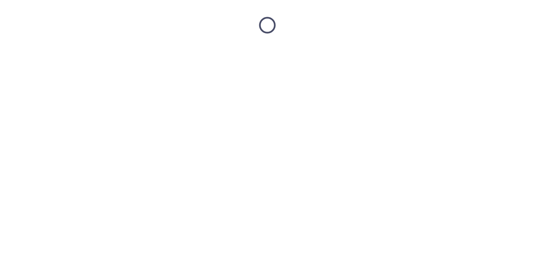
scroll to position [0, 0]
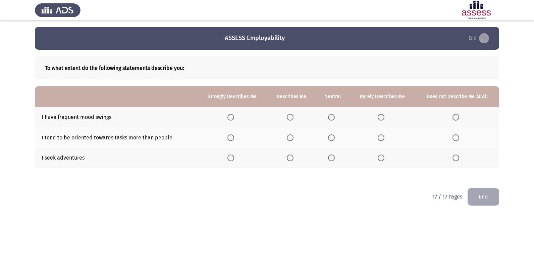
click at [333, 115] on span "Select an option" at bounding box center [331, 117] width 7 height 7
click at [333, 115] on input "Select an option" at bounding box center [331, 117] width 7 height 7
click at [331, 138] on span "Select an option" at bounding box center [331, 137] width 7 height 7
click at [331, 138] on input "Select an option" at bounding box center [331, 137] width 7 height 7
click at [331, 159] on span "Select an option" at bounding box center [331, 157] width 7 height 7
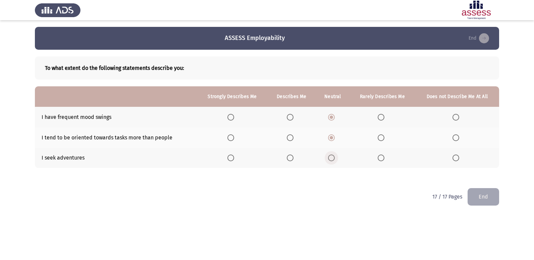
click at [331, 159] on input "Select an option" at bounding box center [331, 157] width 7 height 7
click at [487, 199] on button "End" at bounding box center [484, 196] width 32 height 17
